Goal: Task Accomplishment & Management: Manage account settings

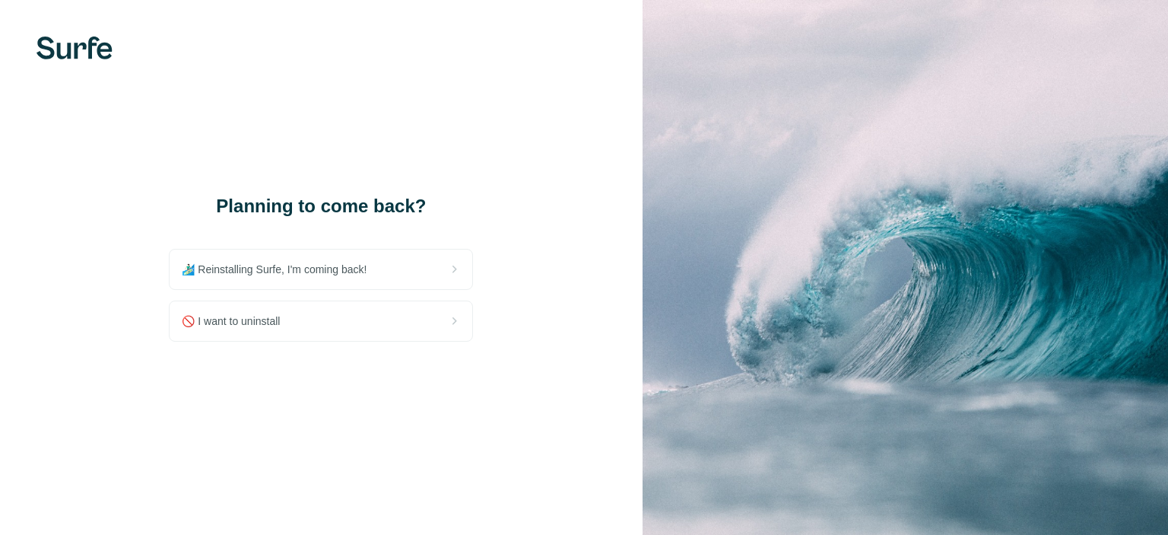
click at [262, 319] on span "🚫 I want to uninstall" at bounding box center [237, 320] width 110 height 15
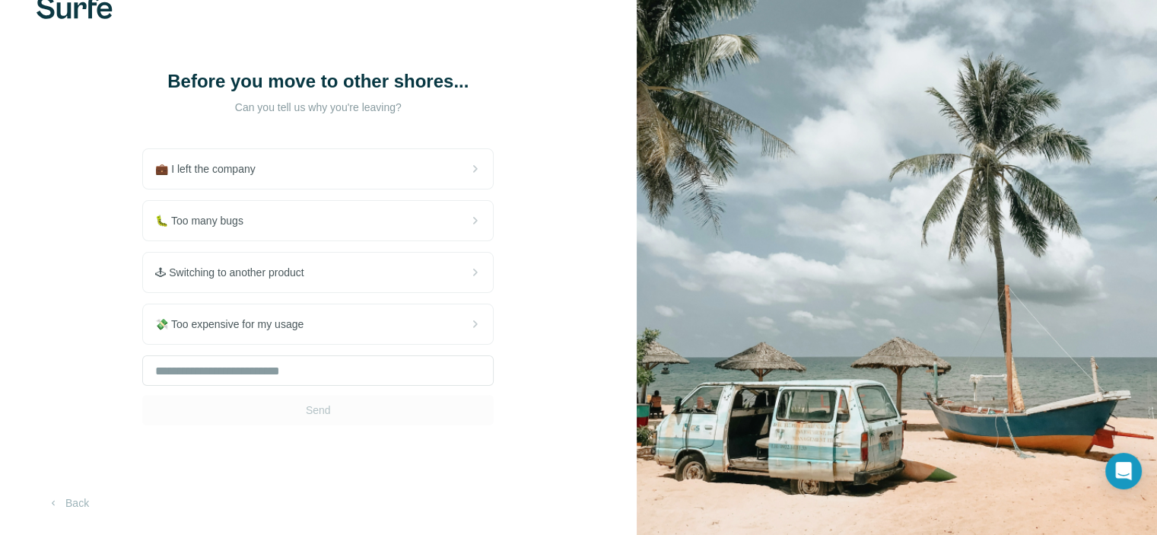
scroll to position [63, 0]
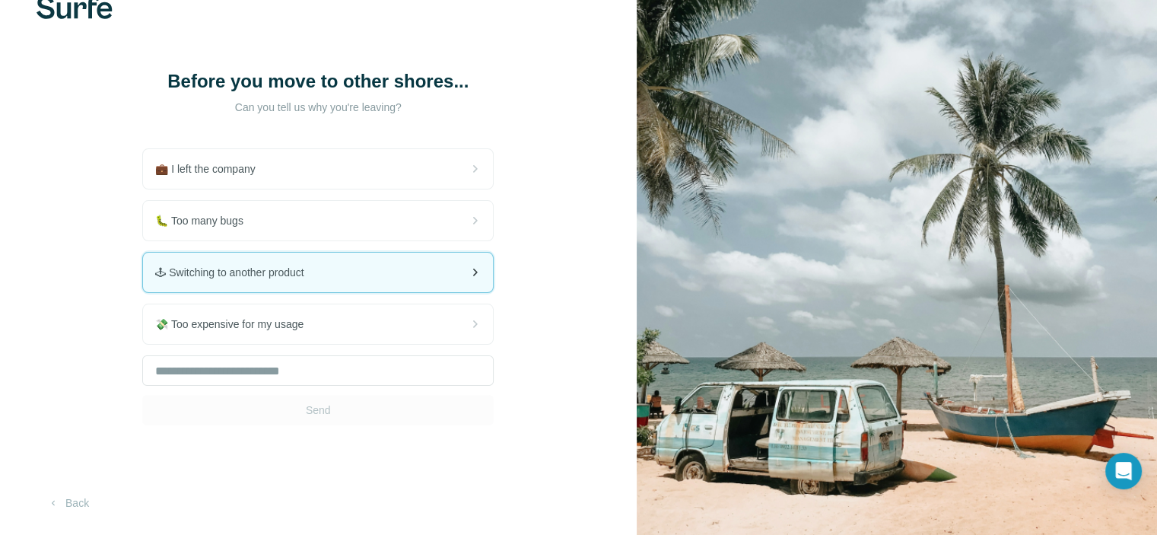
click at [353, 278] on div "🕹 Switching to another product" at bounding box center [318, 272] width 350 height 40
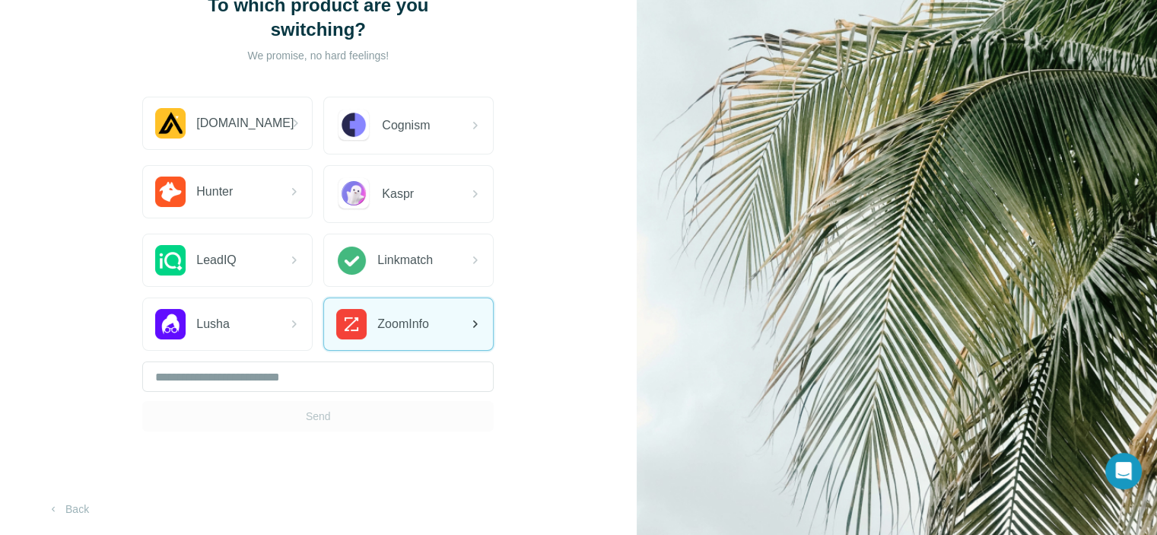
scroll to position [121, 0]
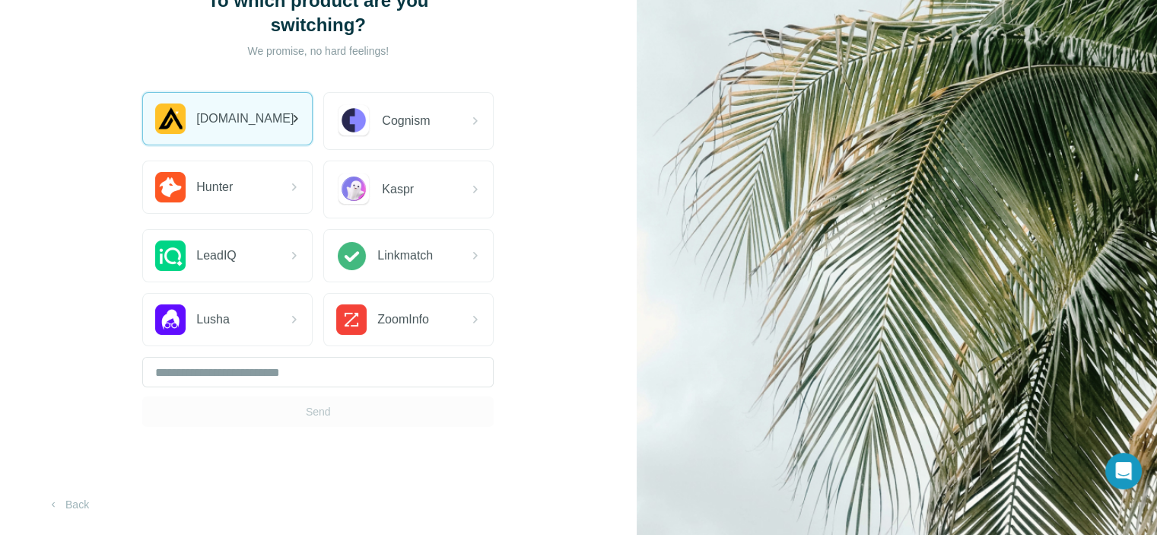
click at [230, 133] on div "[DOMAIN_NAME]" at bounding box center [227, 119] width 169 height 52
